Goal: Browse casually: Explore the website without a specific task or goal

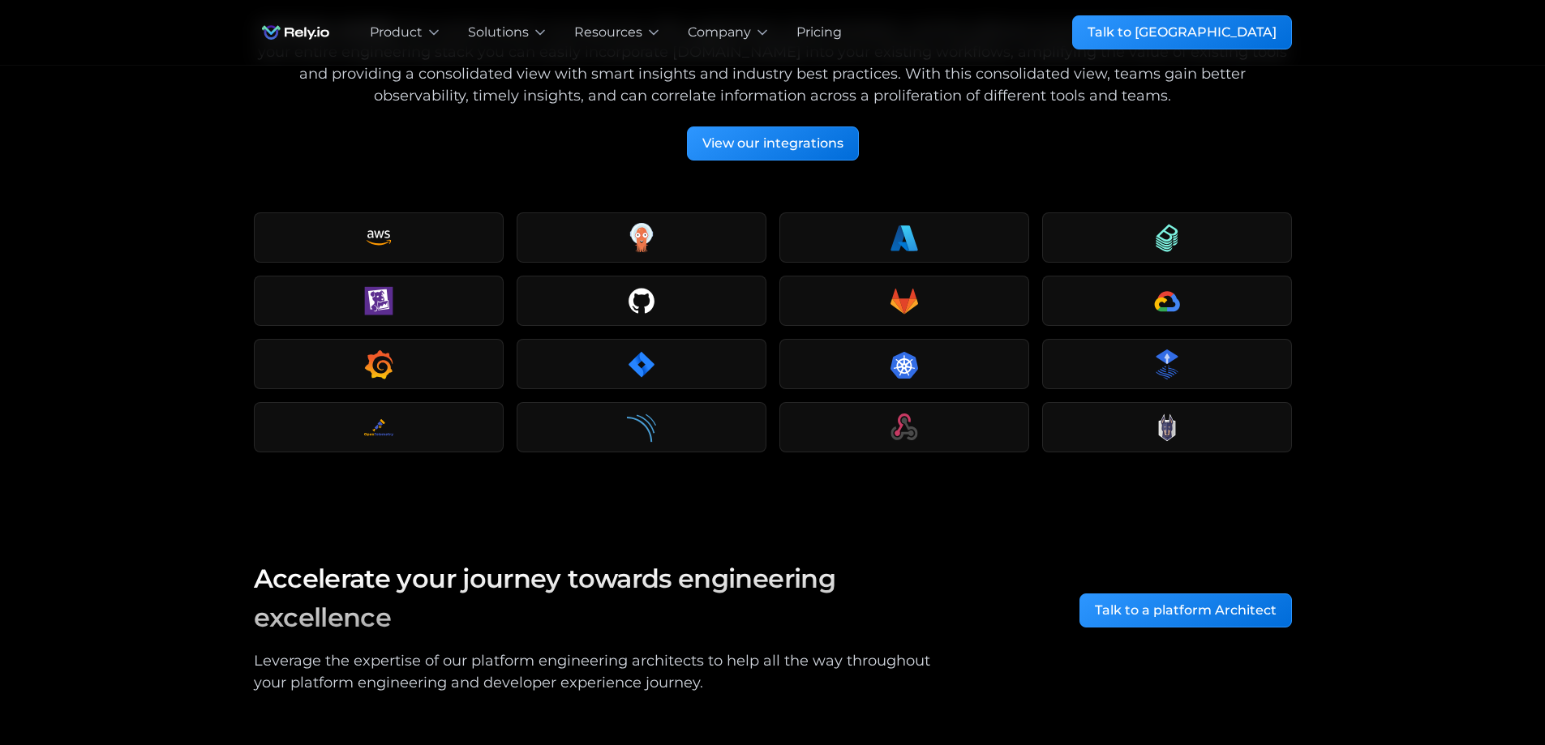
scroll to position [2234, 0]
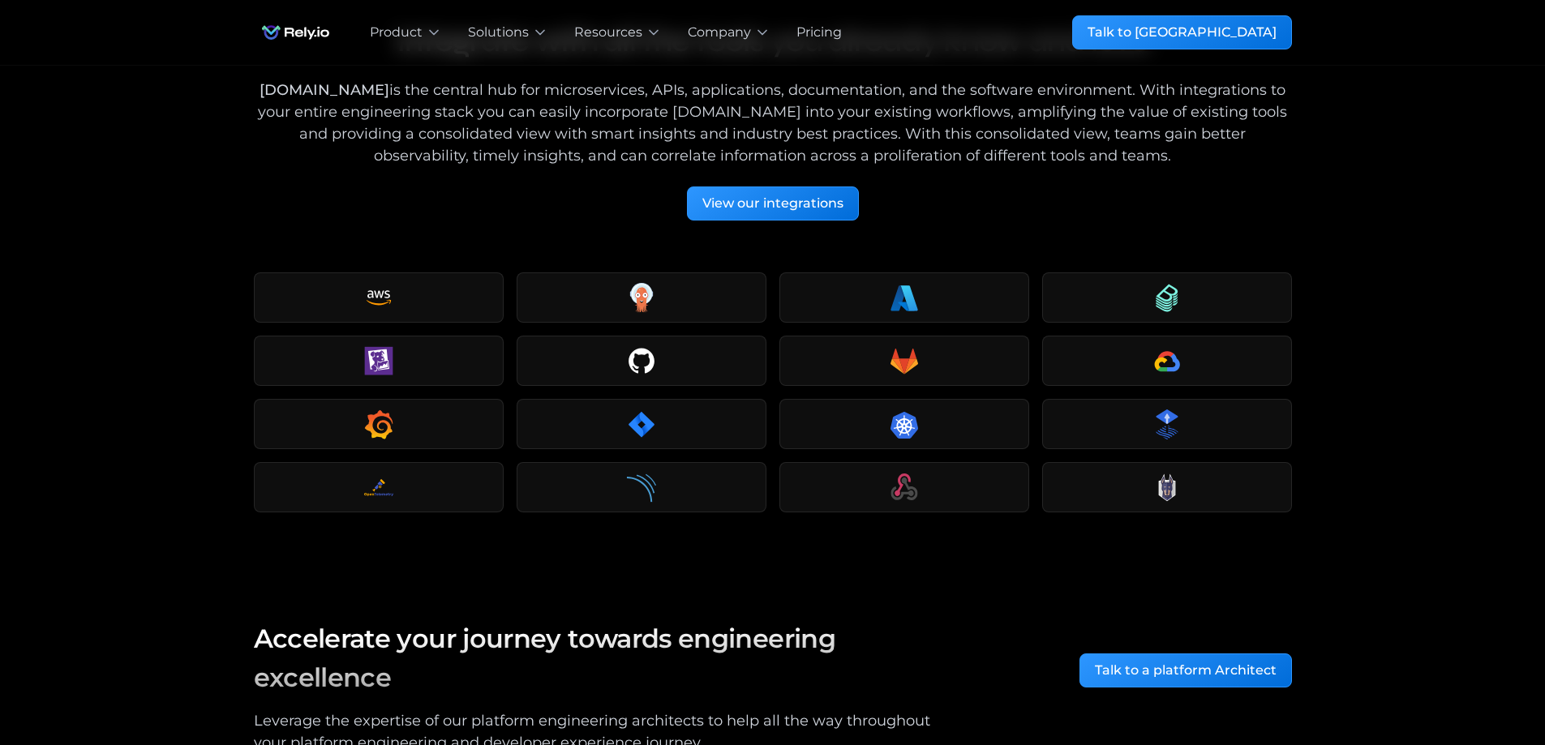
click at [1369, 329] on div "Our blog Integrate with all the tools you already know and love [DOMAIN_NAME] i…" at bounding box center [772, 293] width 1545 height 550
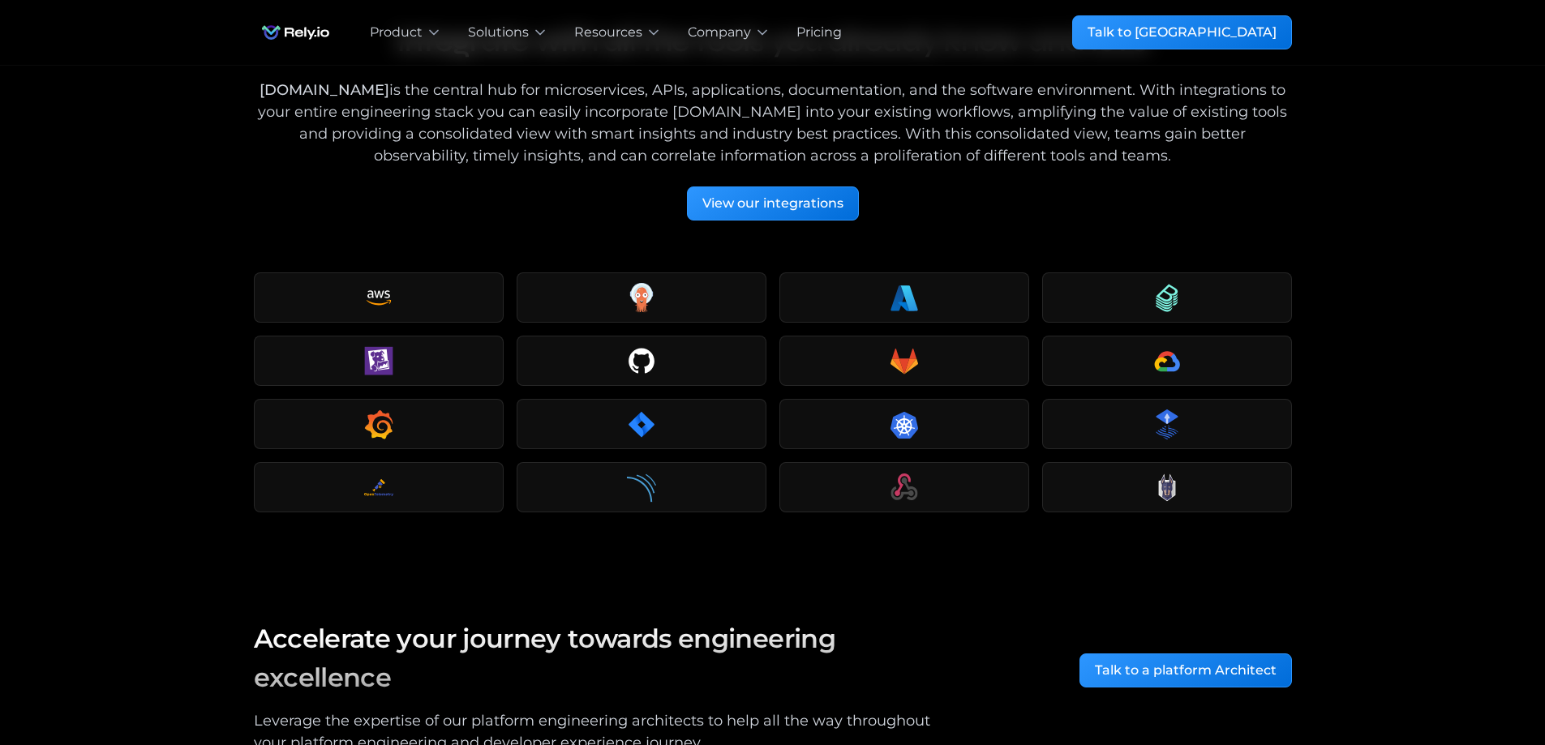
click at [218, 524] on div "Our blog Integrate with all the tools you already know and love [DOMAIN_NAME] i…" at bounding box center [772, 293] width 1545 height 550
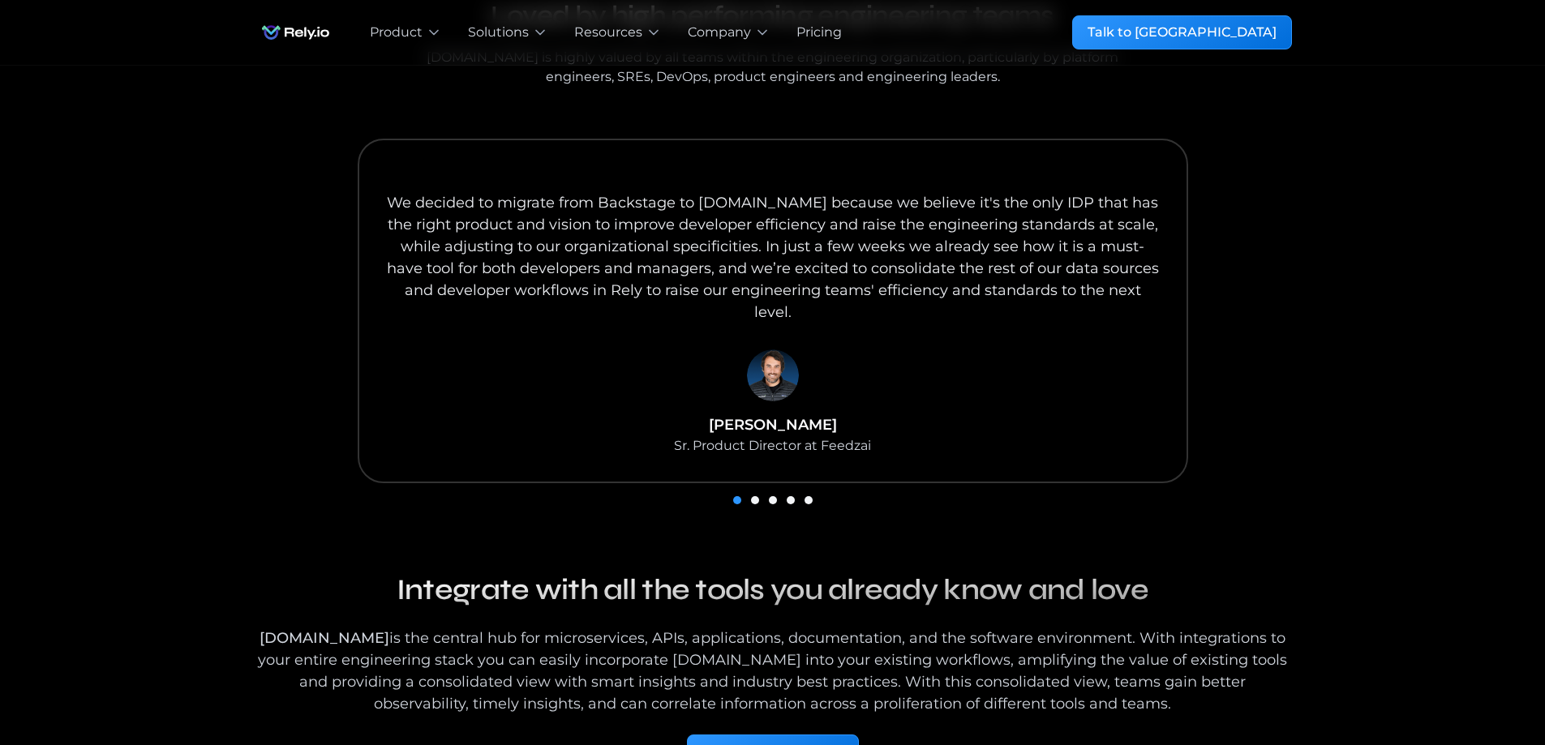
scroll to position [1666, 0]
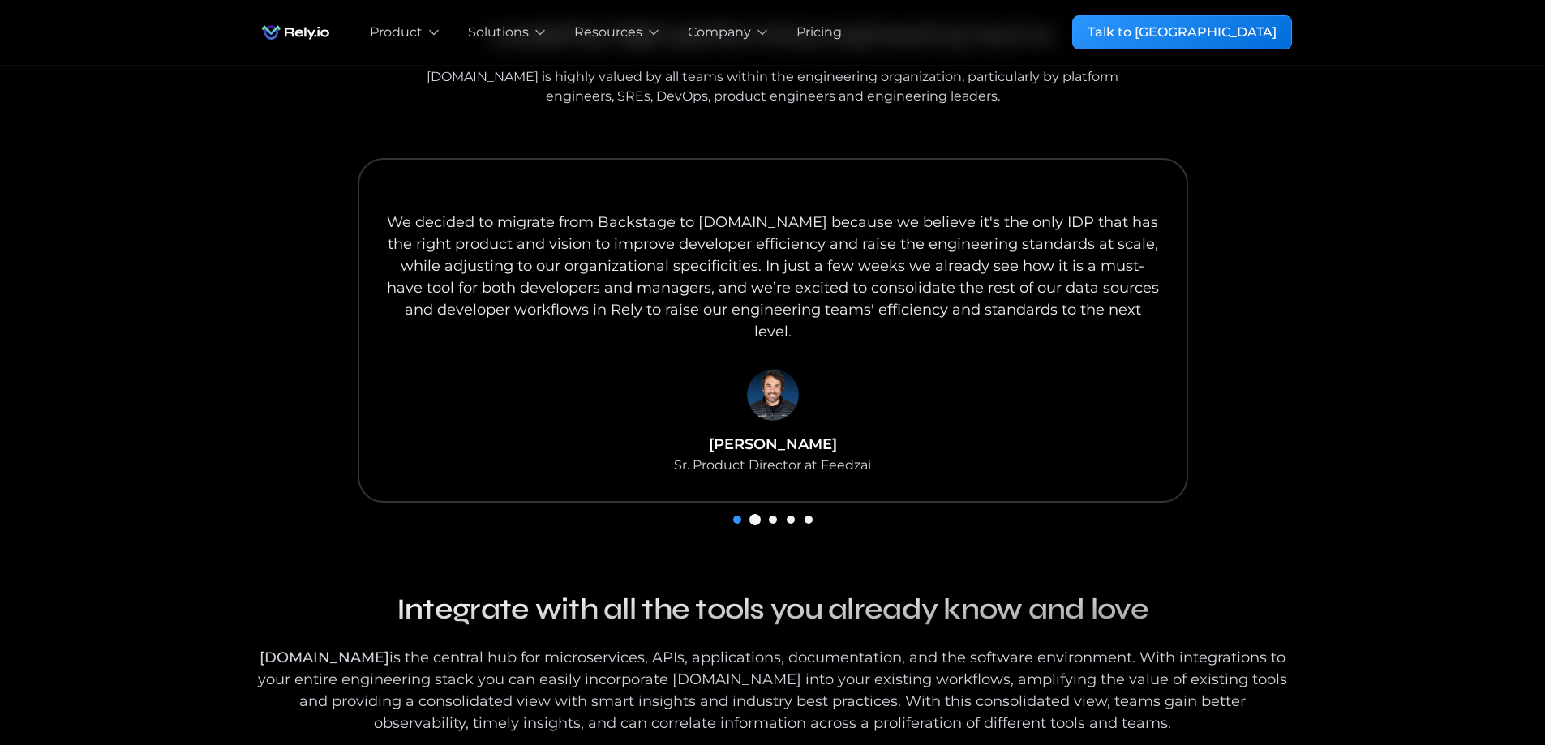
click at [757, 516] on div "Show slide 2 of 5" at bounding box center [755, 520] width 8 height 8
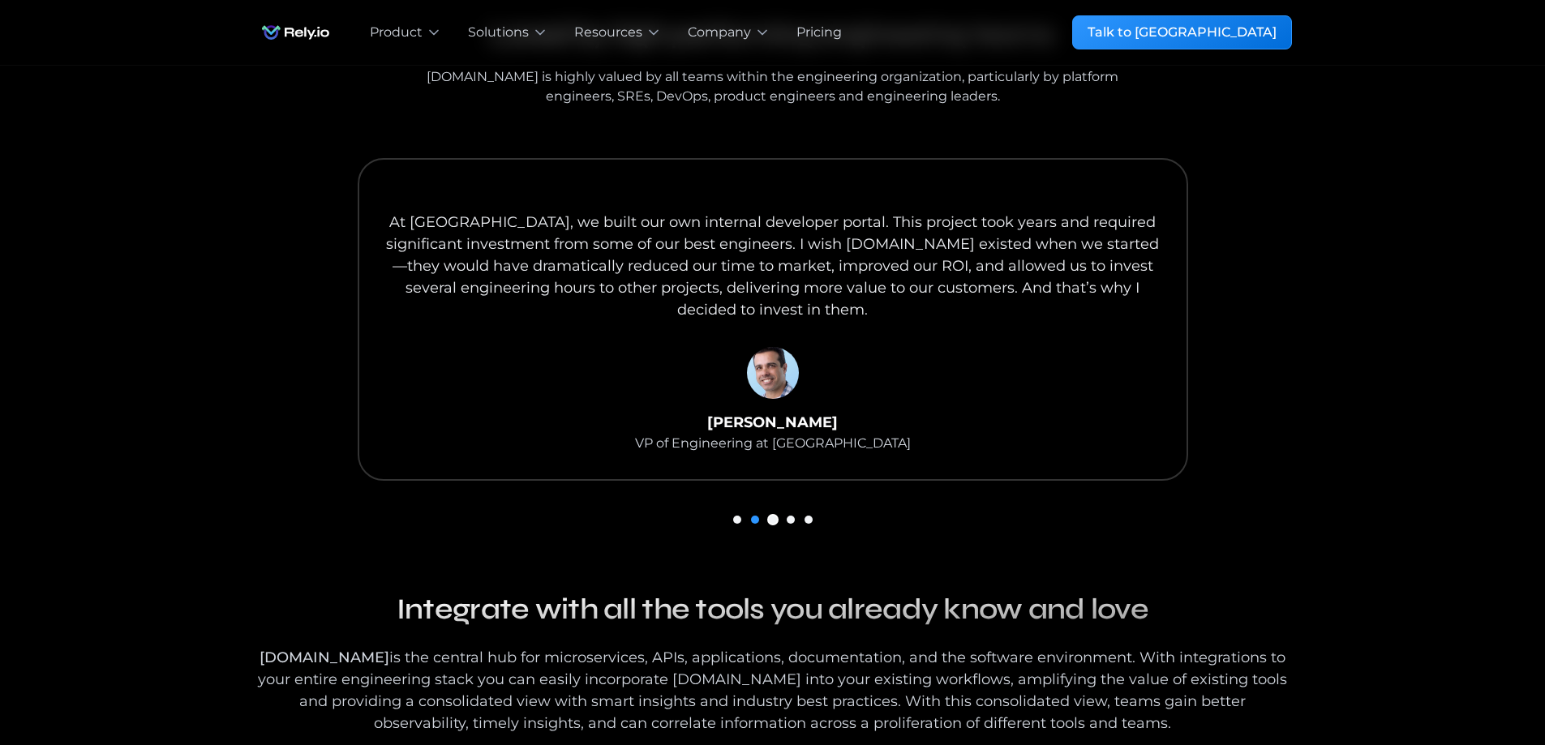
click at [772, 516] on div "Show slide 3 of 5" at bounding box center [773, 520] width 8 height 8
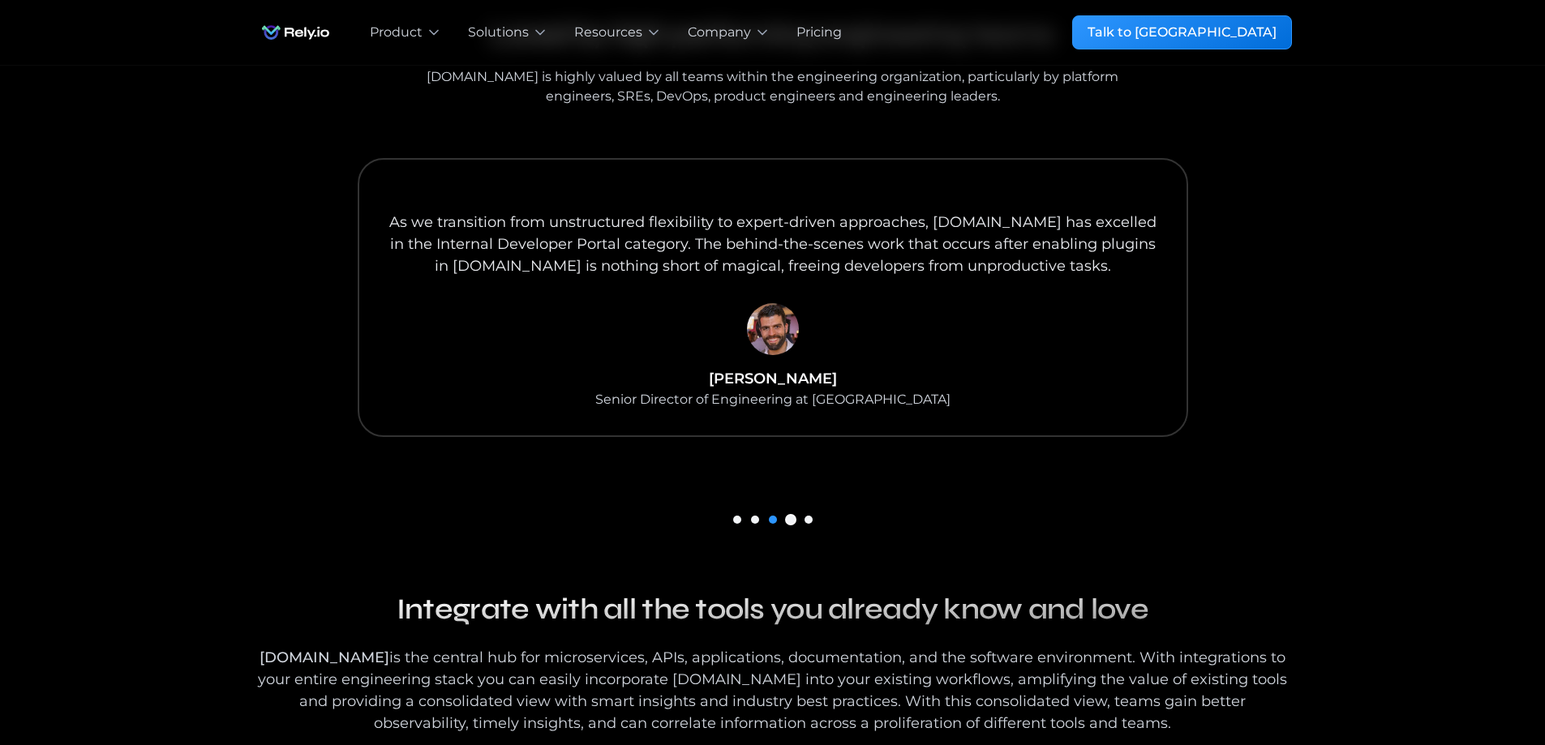
click at [788, 516] on div "Show slide 4 of 5" at bounding box center [791, 520] width 8 height 8
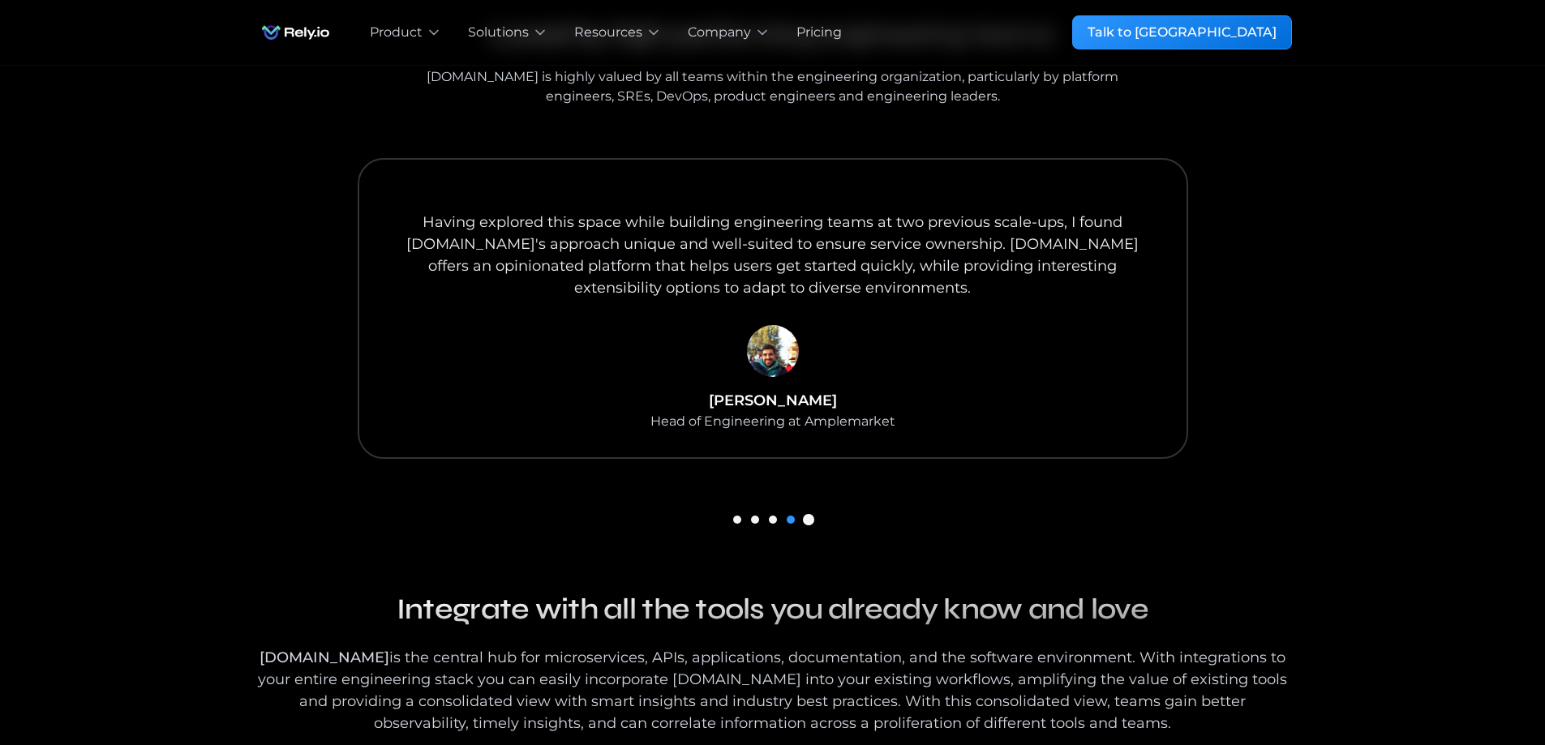
click at [806, 516] on div "Show slide 5 of 5" at bounding box center [809, 520] width 8 height 8
click at [790, 508] on div "carousel" at bounding box center [773, 519] width 1038 height 23
click at [788, 516] on div "Show slide 4 of 5" at bounding box center [791, 520] width 8 height 8
click at [771, 516] on div "Show slide 3 of 5" at bounding box center [773, 520] width 8 height 8
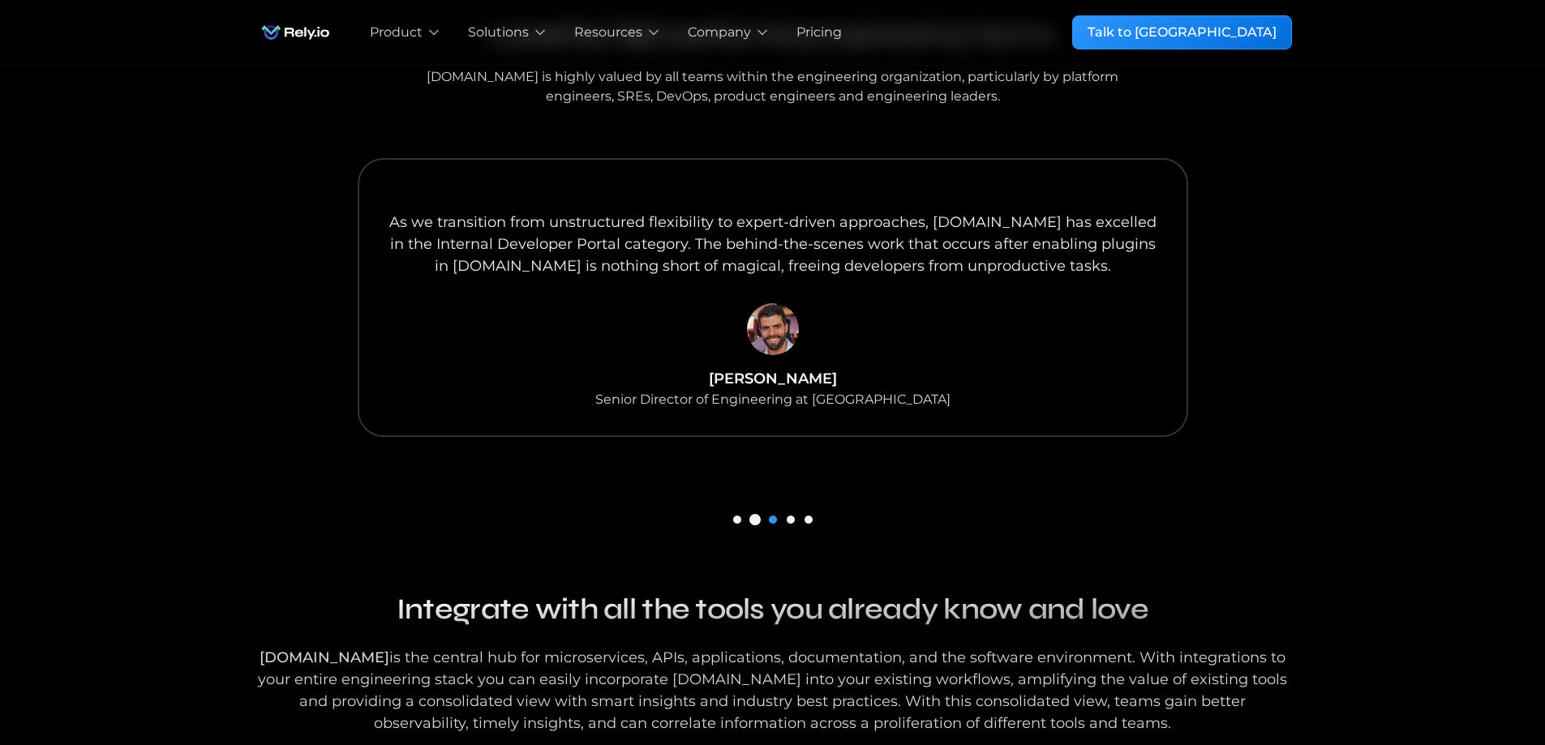
click at [754, 516] on div "Show slide 2 of 5" at bounding box center [755, 520] width 8 height 8
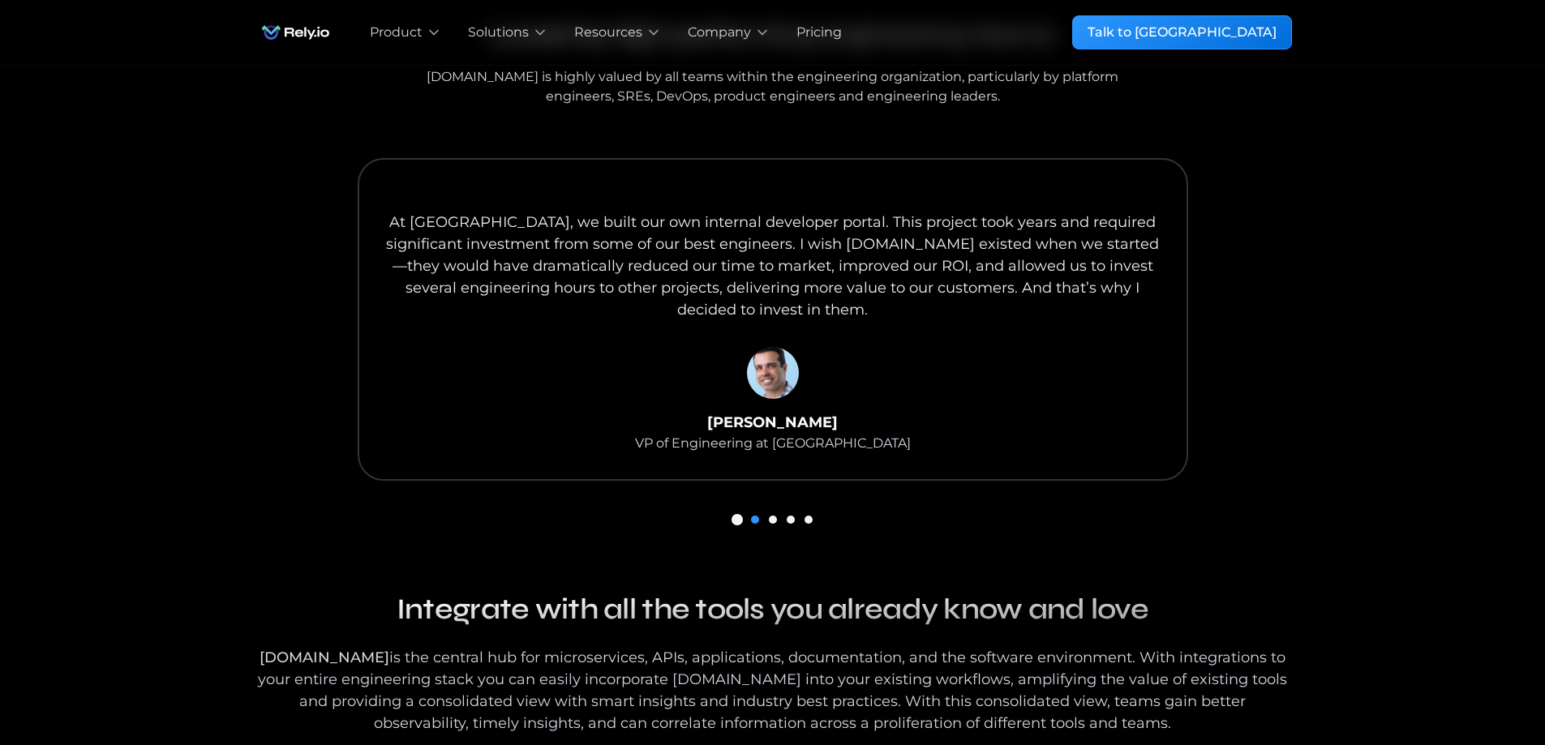
click at [736, 516] on div "Show slide 1 of 5" at bounding box center [737, 520] width 8 height 8
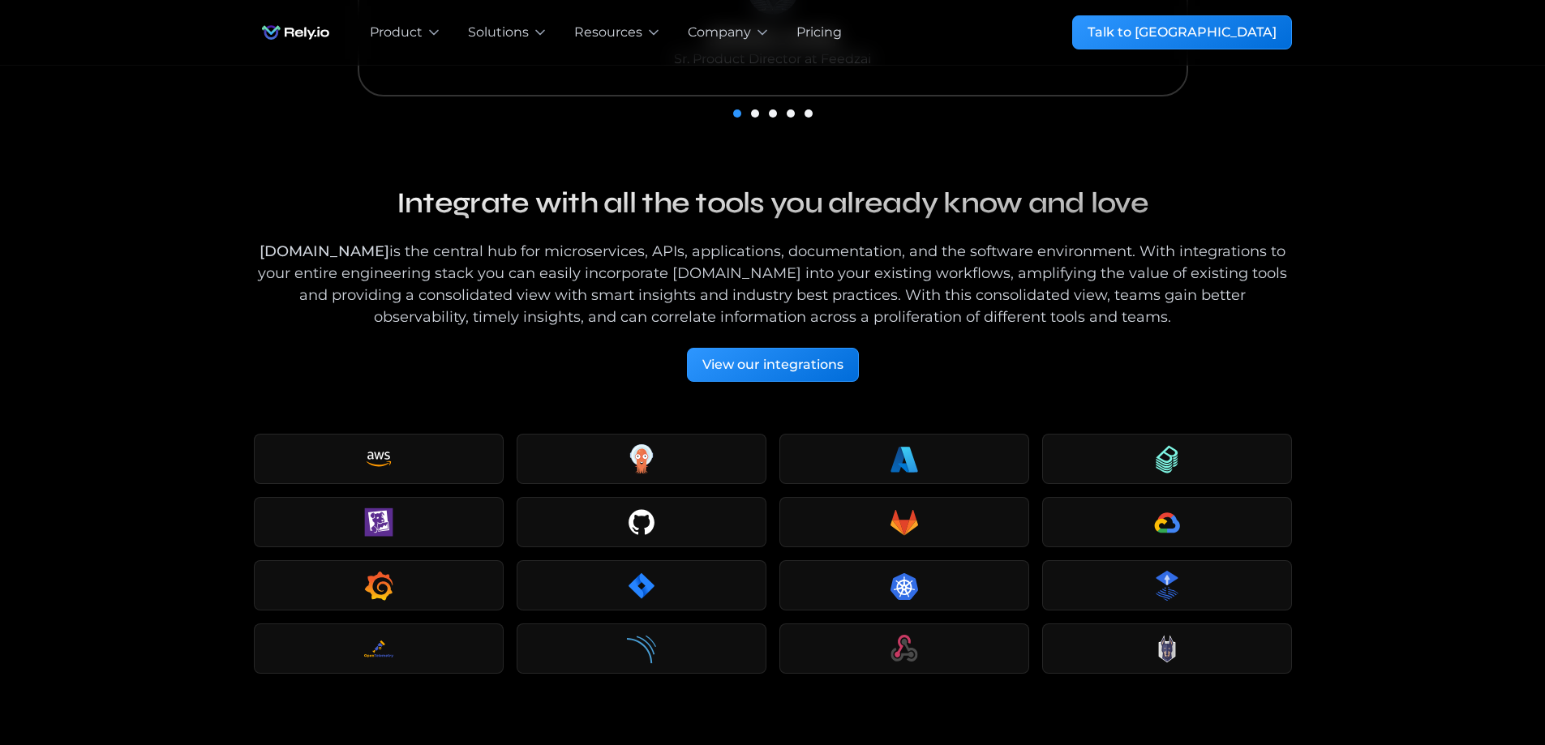
scroll to position [2234, 0]
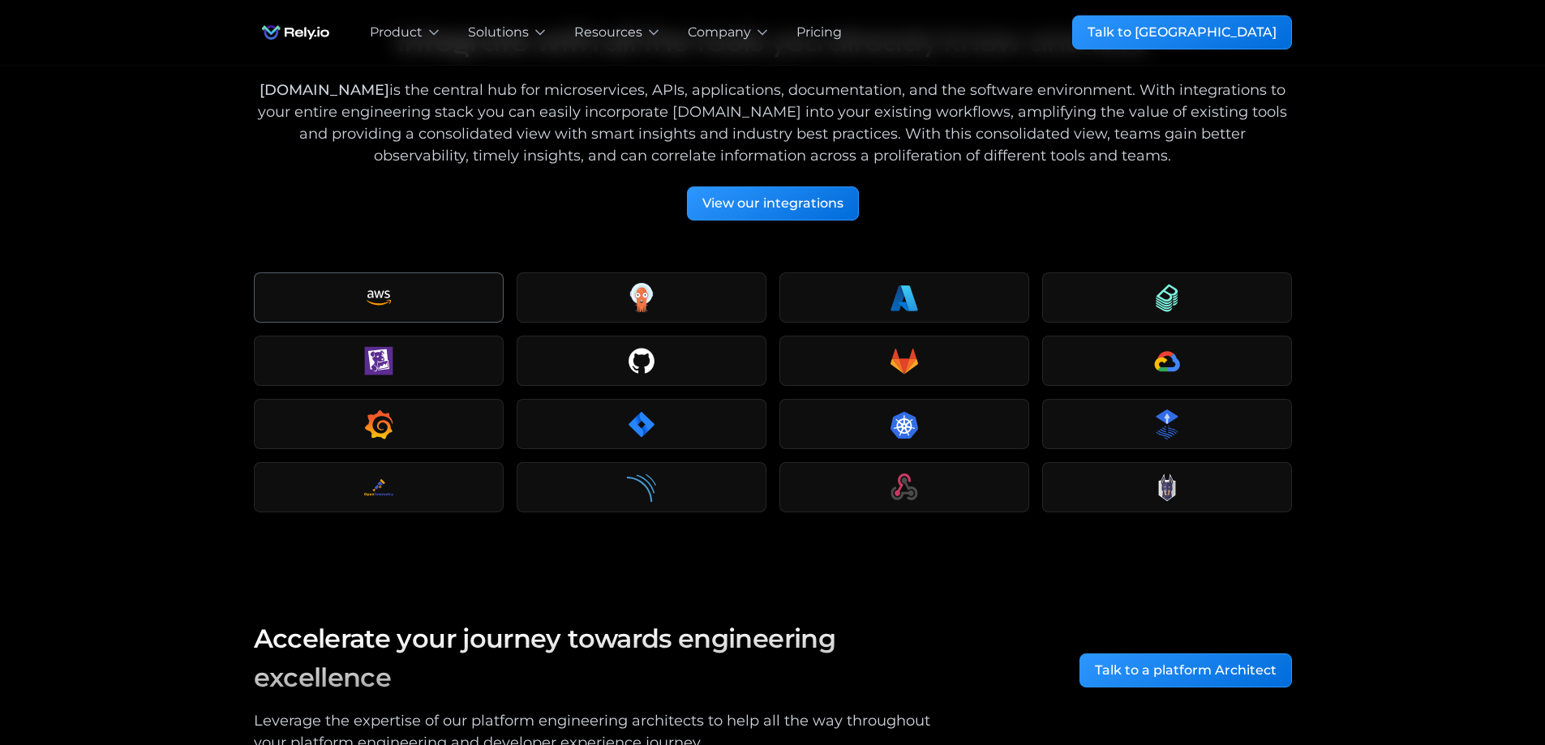
click at [140, 384] on div "Our blog Integrate with all the tools you already know and love [DOMAIN_NAME] i…" at bounding box center [772, 293] width 1545 height 550
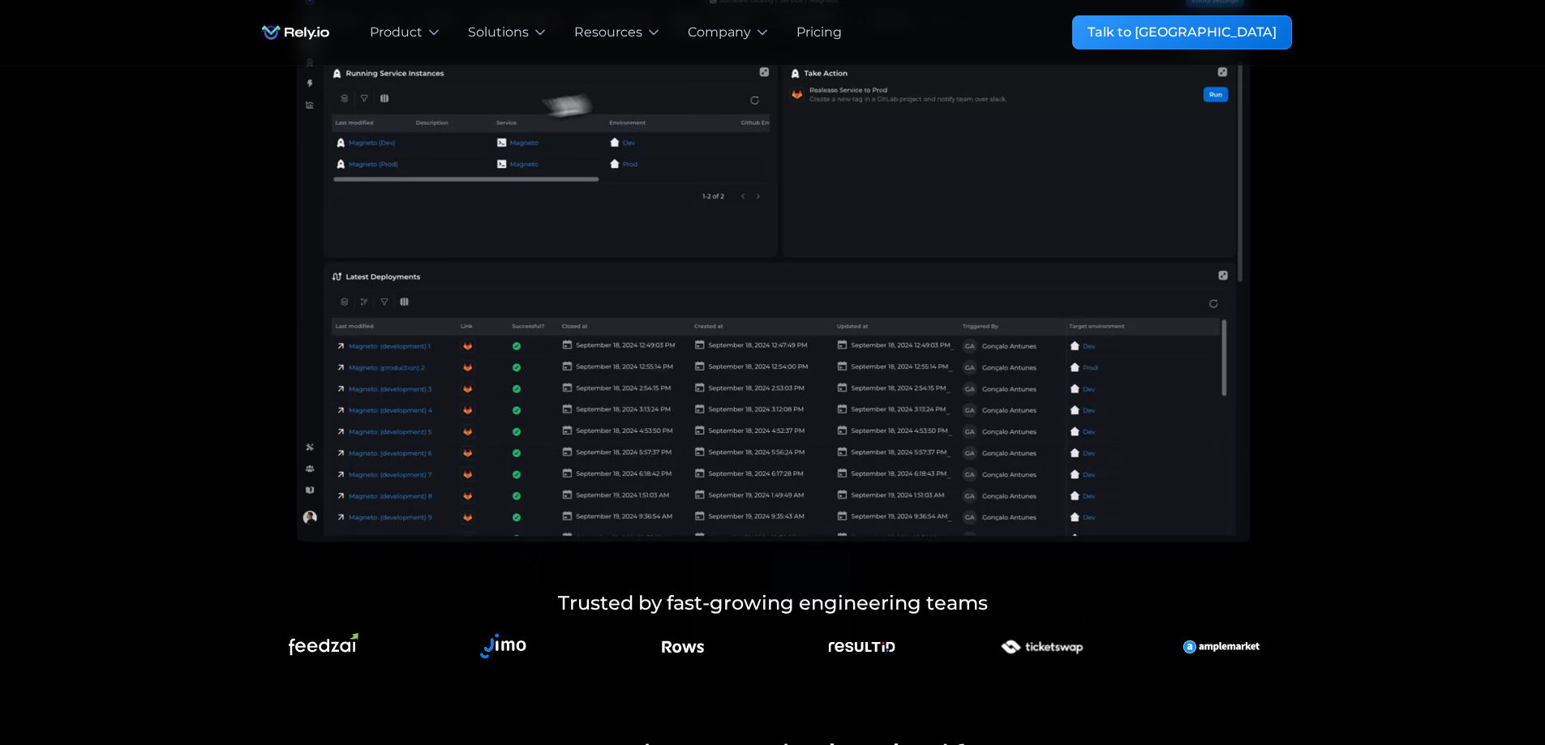
scroll to position [206, 0]
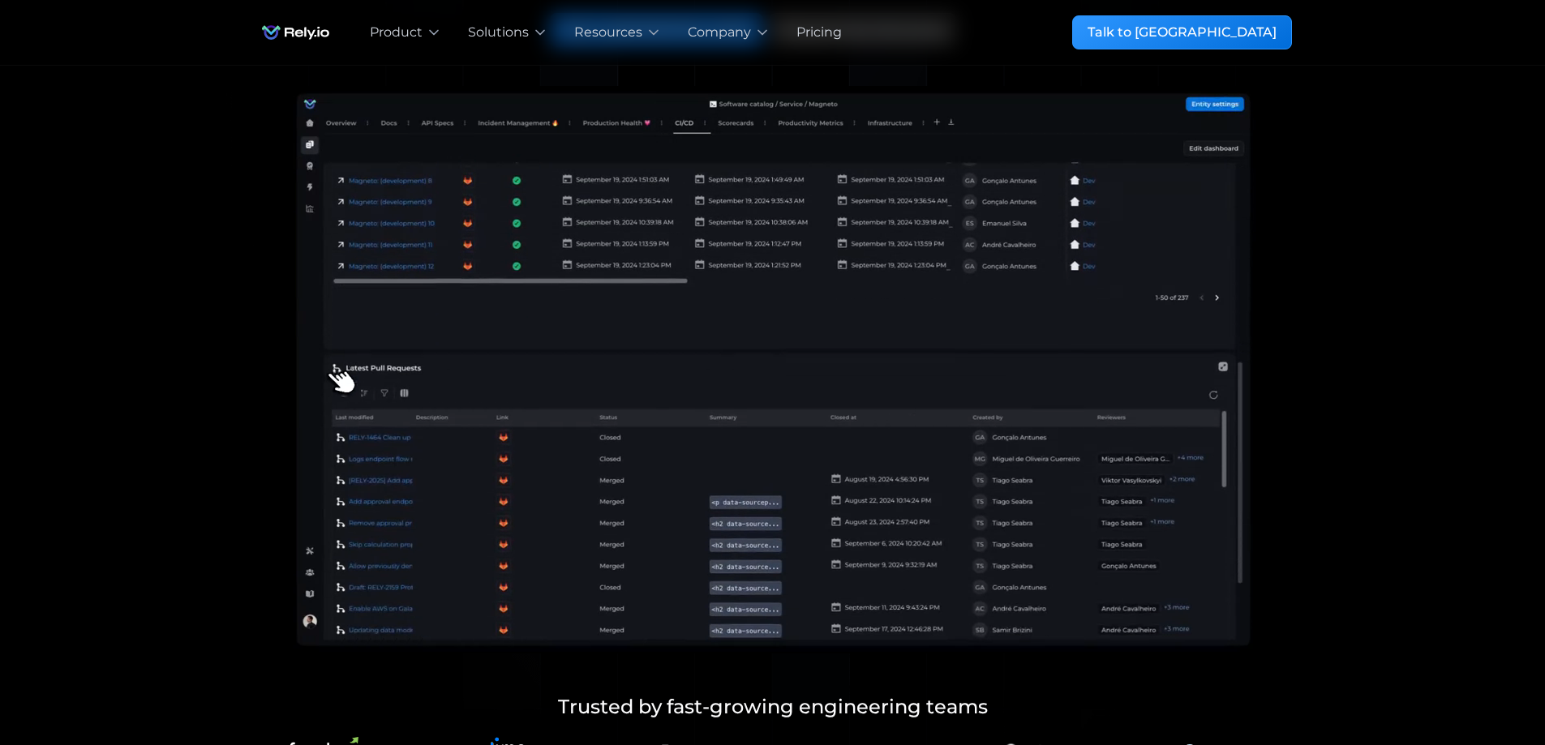
click at [140, 384] on div "Your Portal to Engineering Performance More than a catalog - [DOMAIN_NAME] turn…" at bounding box center [772, 323] width 1493 height 927
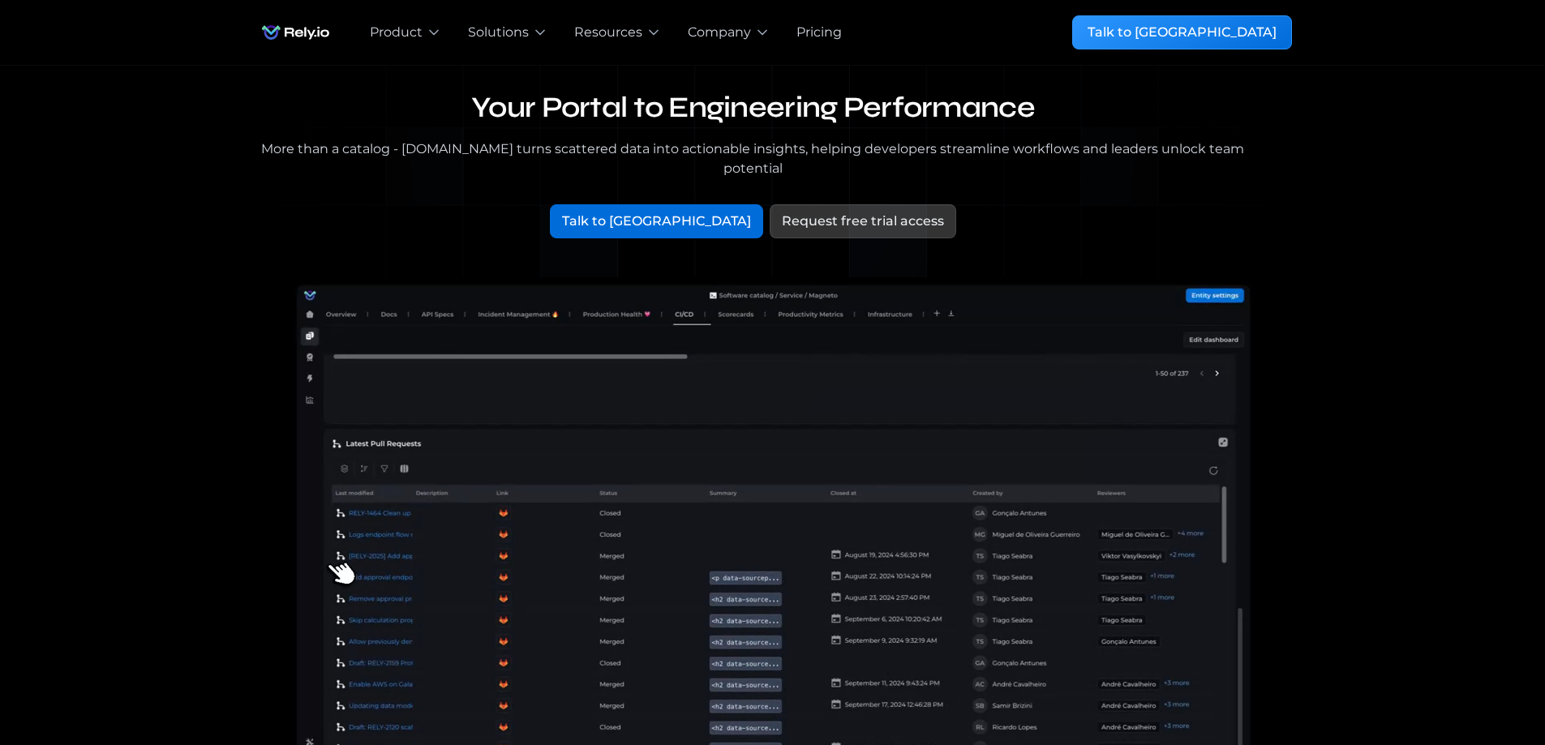
scroll to position [0, 0]
